Goal: Information Seeking & Learning: Learn about a topic

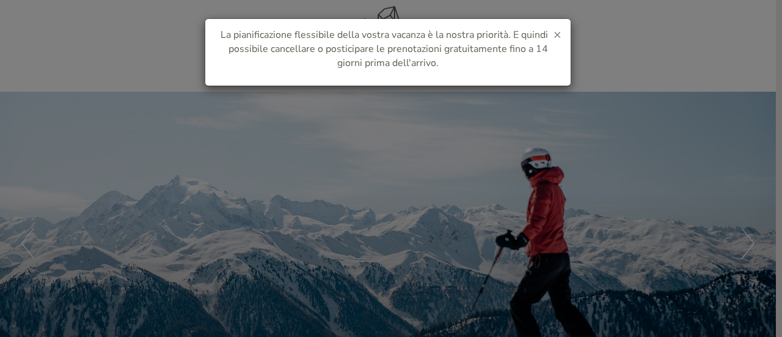
click at [557, 32] on span "×" at bounding box center [558, 34] width 8 height 17
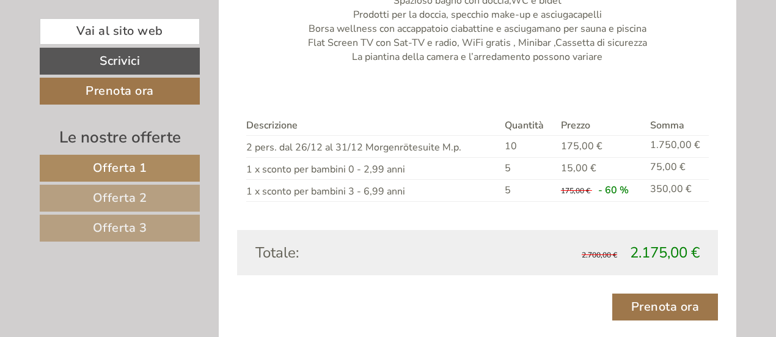
scroll to position [1089, 0]
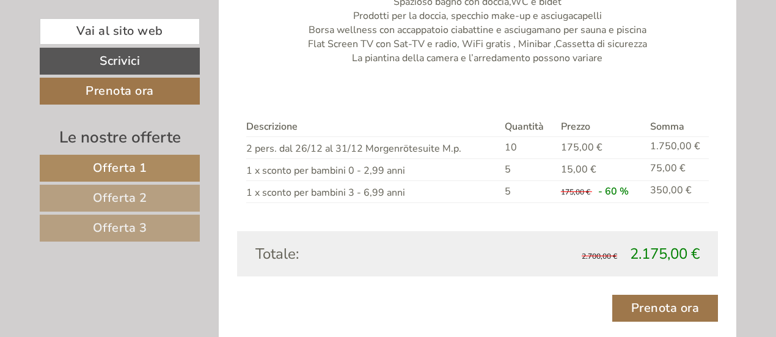
click at [655, 171] on td "75,00 €" at bounding box center [677, 170] width 64 height 22
click at [493, 224] on div "Descrizione Quantità Prezzo Somma 2 pers. dal 26/12 al 31/12 Morgenrötesuite M.…" at bounding box center [478, 159] width 482 height 141
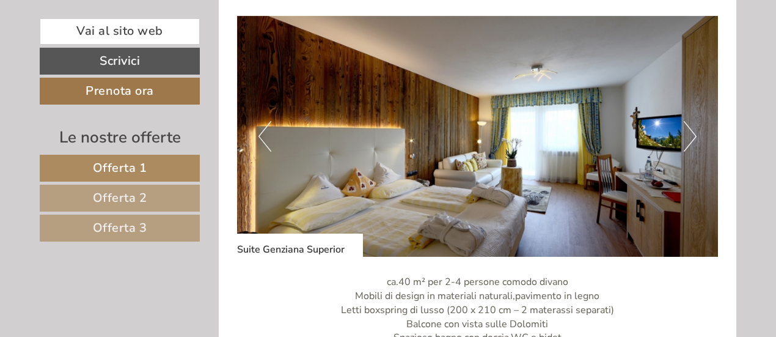
scroll to position [2473, 0]
click at [688, 141] on button "Next" at bounding box center [690, 135] width 13 height 31
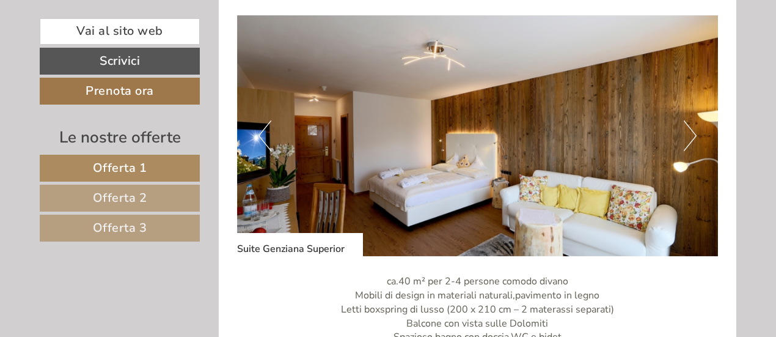
click at [688, 141] on button "Next" at bounding box center [690, 135] width 13 height 31
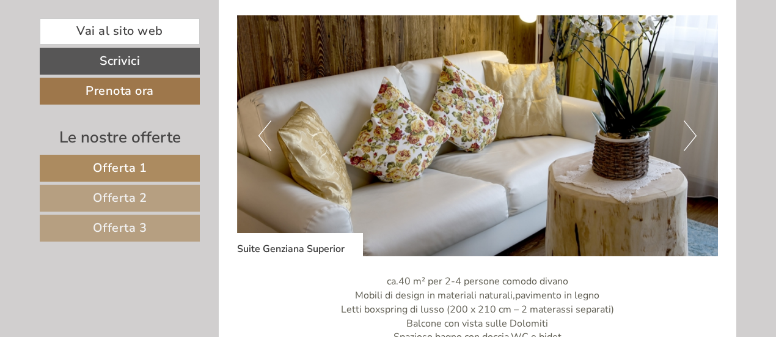
click at [688, 141] on button "Next" at bounding box center [690, 135] width 13 height 31
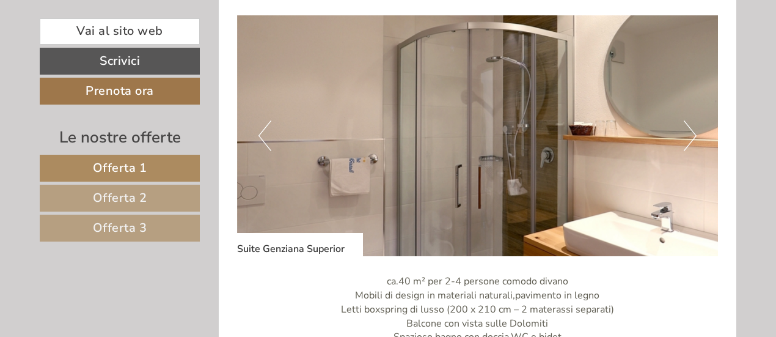
click at [688, 141] on button "Next" at bounding box center [690, 135] width 13 height 31
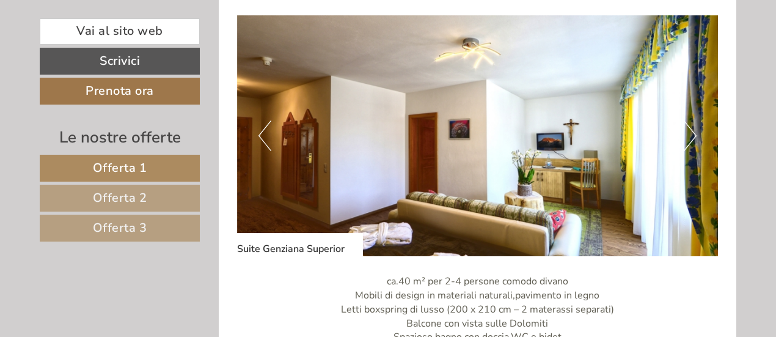
click at [688, 141] on button "Next" at bounding box center [690, 135] width 13 height 31
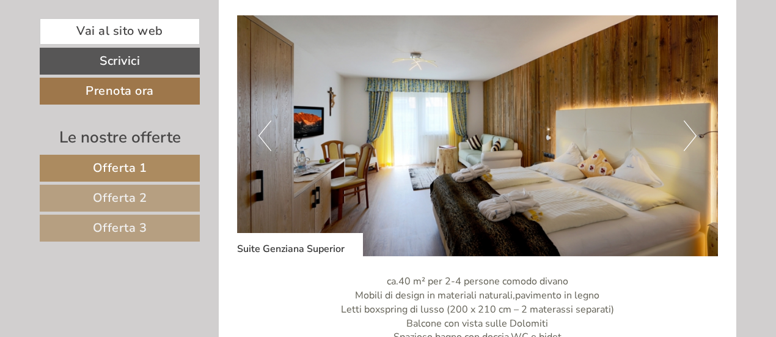
click at [688, 141] on button "Next" at bounding box center [690, 135] width 13 height 31
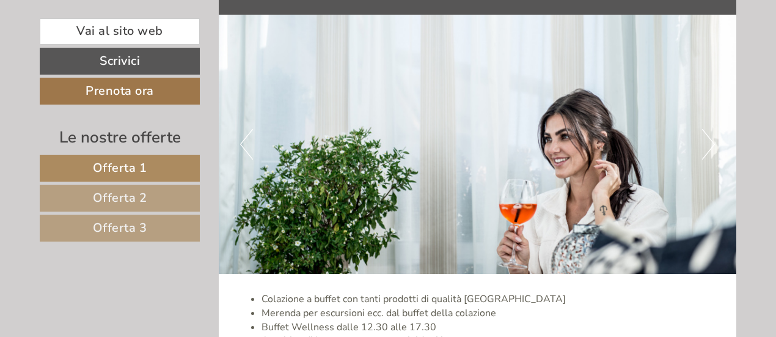
scroll to position [3153, 0]
click at [708, 130] on button "Next" at bounding box center [708, 145] width 13 height 31
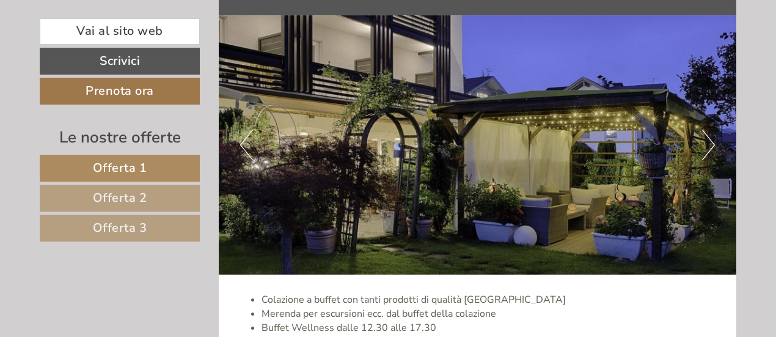
click at [708, 130] on button "Next" at bounding box center [708, 145] width 13 height 31
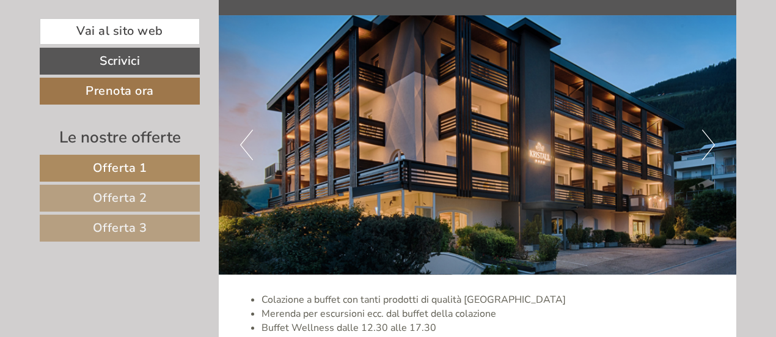
click at [708, 130] on button "Next" at bounding box center [708, 145] width 13 height 31
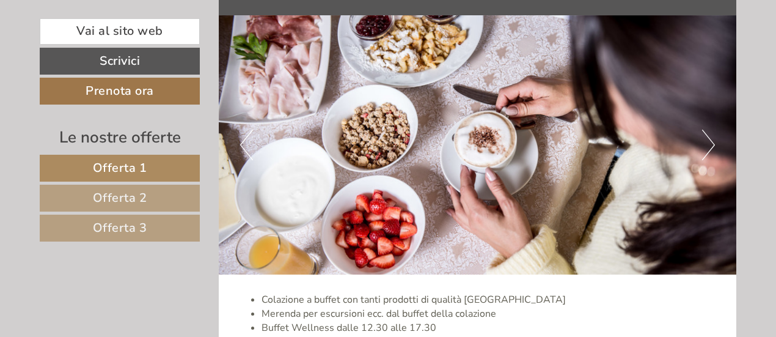
click at [708, 130] on button "Next" at bounding box center [708, 145] width 13 height 31
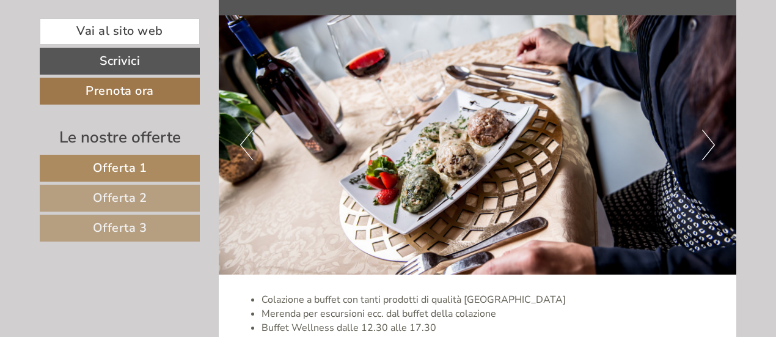
click at [708, 130] on button "Next" at bounding box center [708, 145] width 13 height 31
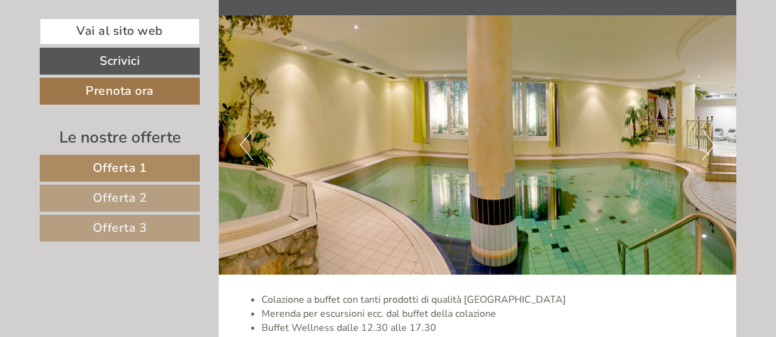
click at [708, 130] on button "Next" at bounding box center [708, 145] width 13 height 31
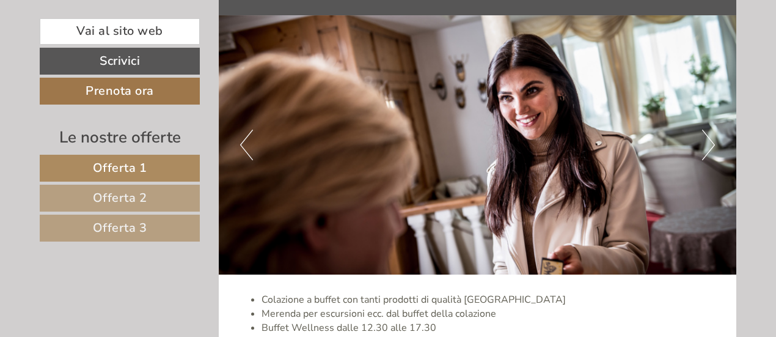
click at [708, 130] on button "Next" at bounding box center [708, 145] width 13 height 31
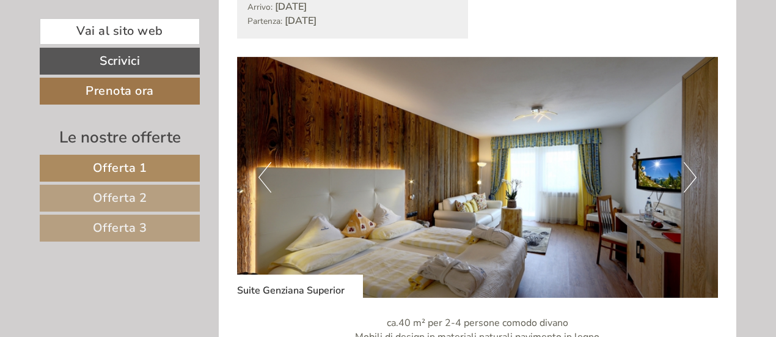
scroll to position [2482, 0]
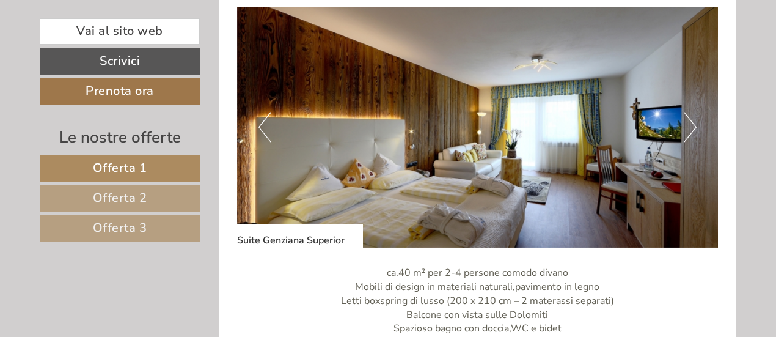
click at [688, 119] on button "Next" at bounding box center [690, 127] width 13 height 31
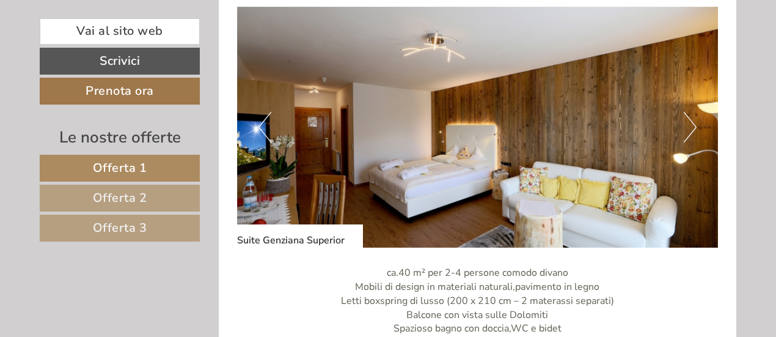
click at [688, 119] on button "Next" at bounding box center [690, 127] width 13 height 31
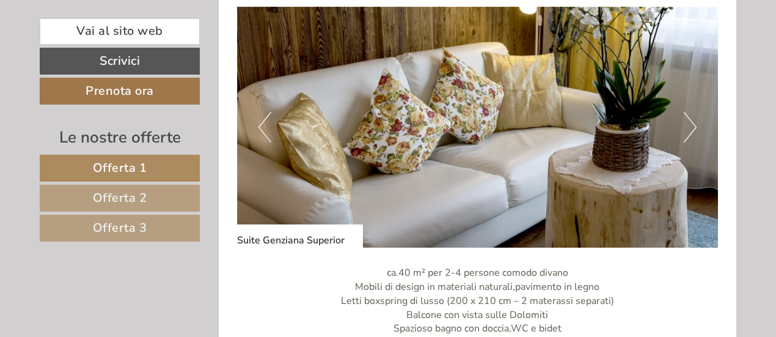
click at [688, 119] on button "Next" at bounding box center [690, 127] width 13 height 31
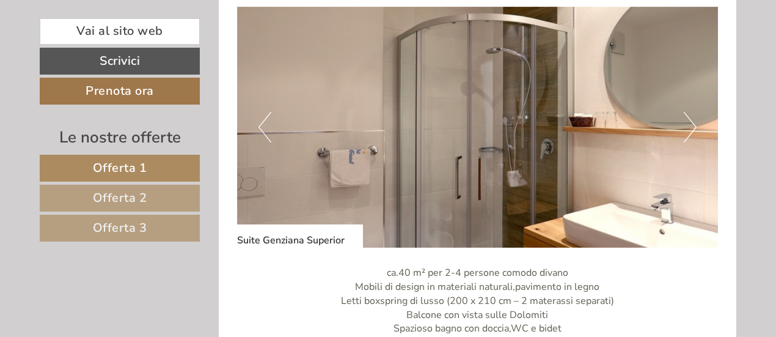
click at [688, 119] on button "Next" at bounding box center [690, 127] width 13 height 31
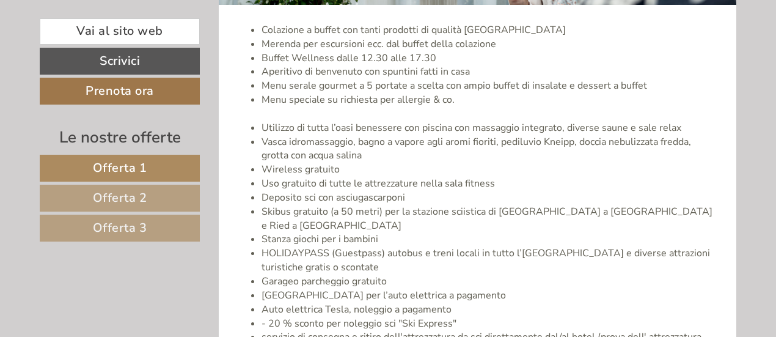
scroll to position [3425, 0]
